Goal: Navigation & Orientation: Find specific page/section

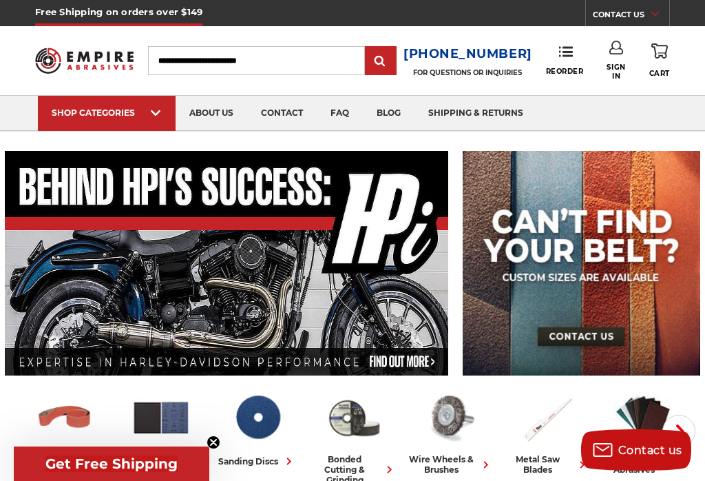
click at [132, 130] on div "sanding belts 3/8" x 13" 1/2" x 18" 1/2" x 24" 1" x 30" 1" x 42"" at bounding box center [121, 130] width 138 height 0
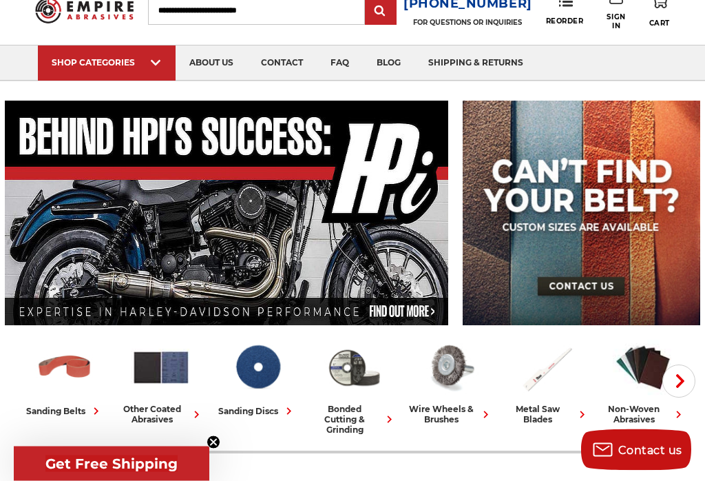
scroll to position [50, 0]
click at [260, 80] on link "Clearance" at bounding box center [257, 80] width 96 height 0
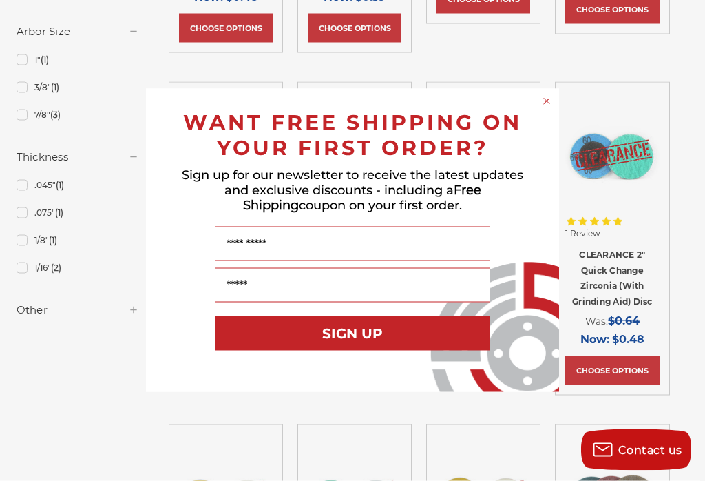
scroll to position [889, 0]
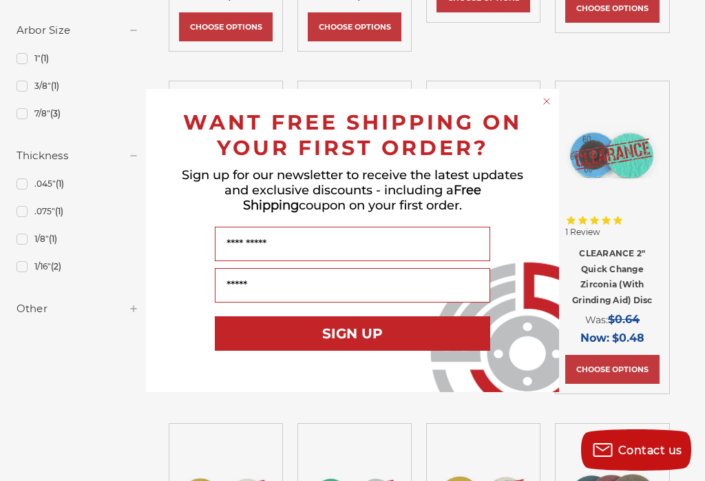
click at [552, 108] on circle "Close dialog" at bounding box center [547, 101] width 13 height 13
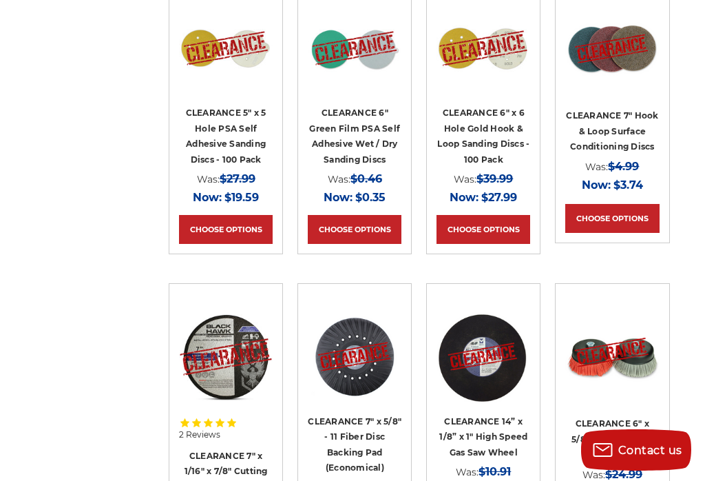
scroll to position [1332, 0]
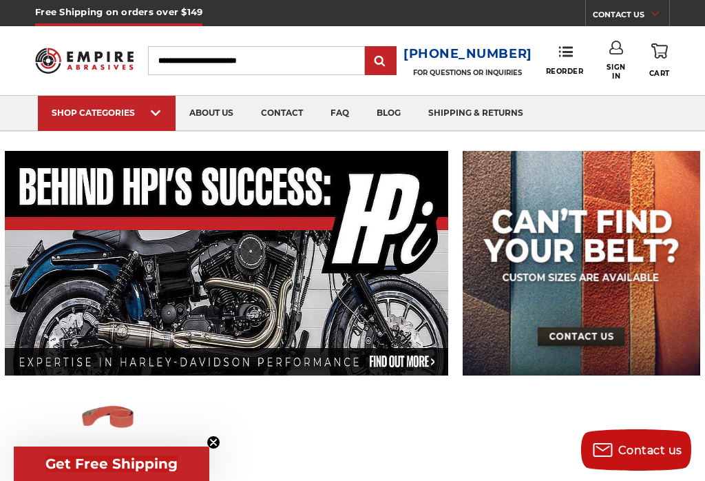
click at [140, 449] on div "Get Free Shipping Close teaser" at bounding box center [112, 463] width 196 height 34
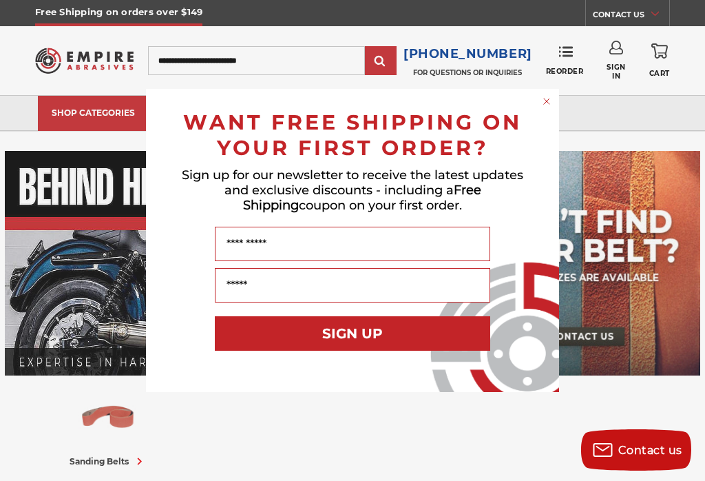
click at [549, 90] on form "WANT FREE SHIPPING ON YOUR FIRST ORDER? Sign up for our newsletter to receive t…" at bounding box center [352, 240] width 413 height 303
click at [544, 94] on icon "Close dialog" at bounding box center [547, 101] width 14 height 14
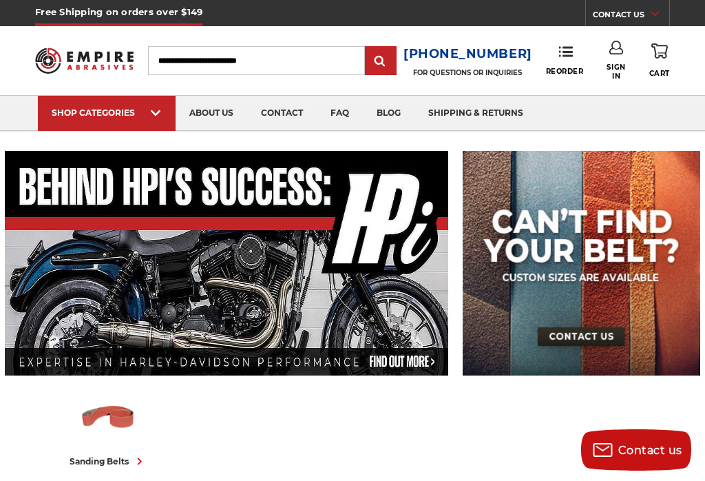
click at [266, 130] on link "Mandrels" at bounding box center [257, 130] width 96 height 0
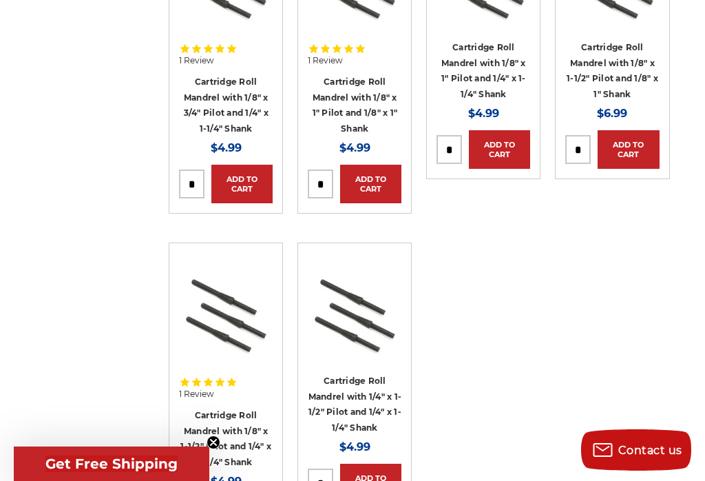
scroll to position [1675, 0]
